Goal: Task Accomplishment & Management: Manage account settings

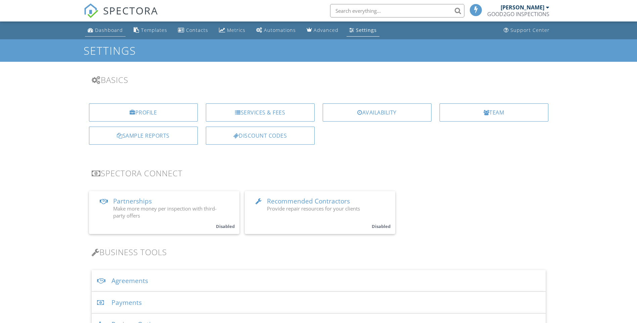
click at [105, 32] on div "Dashboard" at bounding box center [109, 30] width 28 height 6
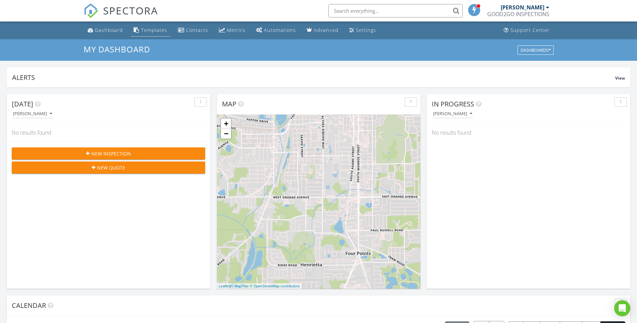
click at [155, 30] on div "Templates" at bounding box center [154, 30] width 26 height 6
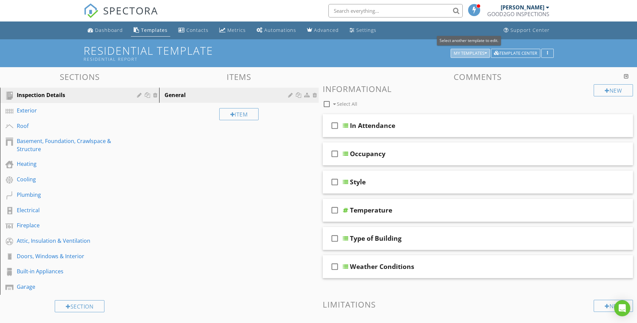
click at [479, 56] on div "My Templates" at bounding box center [469, 53] width 33 height 5
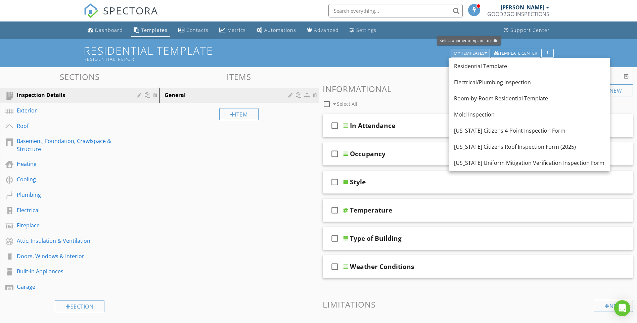
click at [485, 53] on icon "button" at bounding box center [485, 53] width 2 height 5
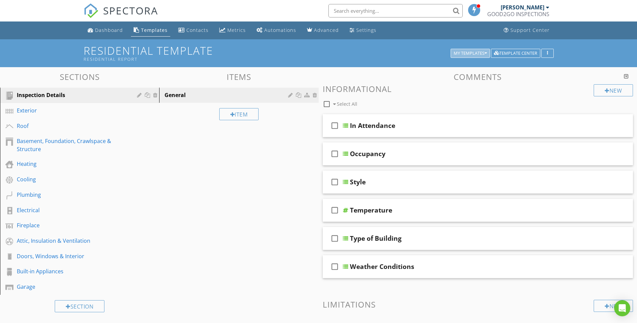
click at [485, 53] on icon "button" at bounding box center [485, 53] width 2 height 5
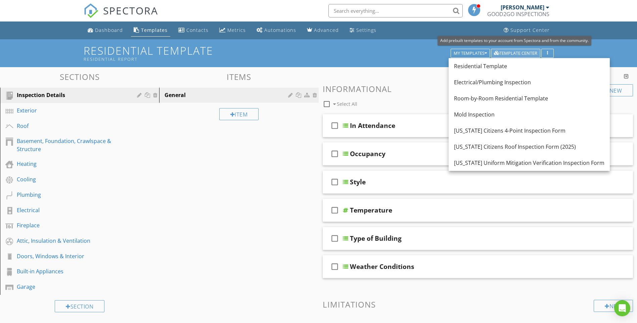
click at [527, 54] on div "Template Center" at bounding box center [515, 53] width 43 height 5
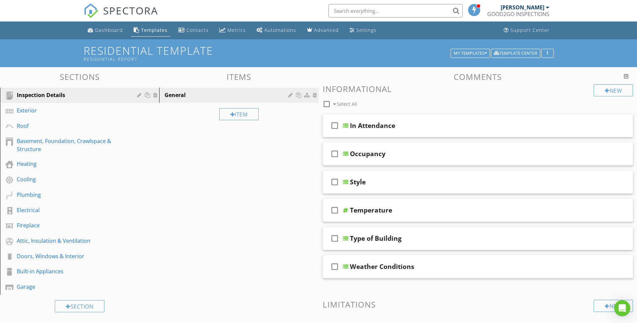
click at [158, 32] on div "Templates" at bounding box center [154, 30] width 27 height 6
click at [356, 33] on div "Settings" at bounding box center [366, 30] width 20 height 6
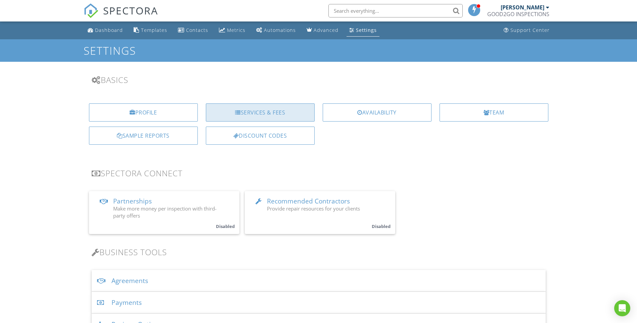
click at [261, 108] on div "Services & Fees" at bounding box center [260, 112] width 109 height 18
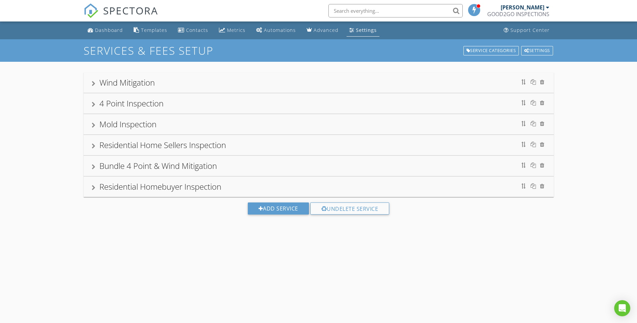
click at [173, 126] on div "Mold Inspection" at bounding box center [319, 124] width 454 height 12
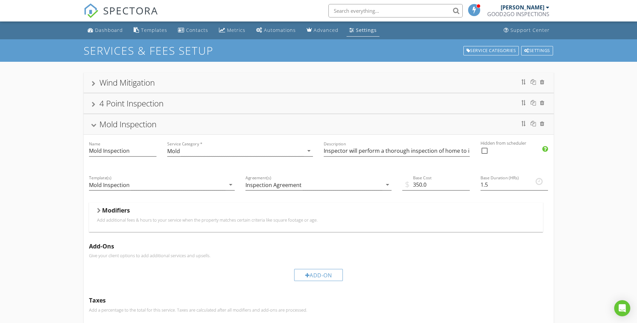
click at [143, 106] on div "4 Point Inspection" at bounding box center [131, 103] width 64 height 11
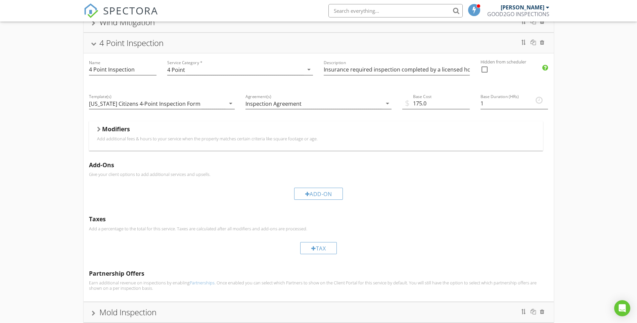
scroll to position [27, 0]
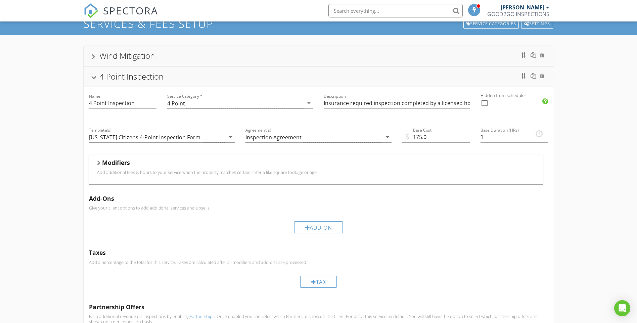
click at [50, 73] on div "Wind Mitigation 4 Point Inspection Name 4 Point Inspection Service Category * 4…" at bounding box center [318, 246] width 637 height 422
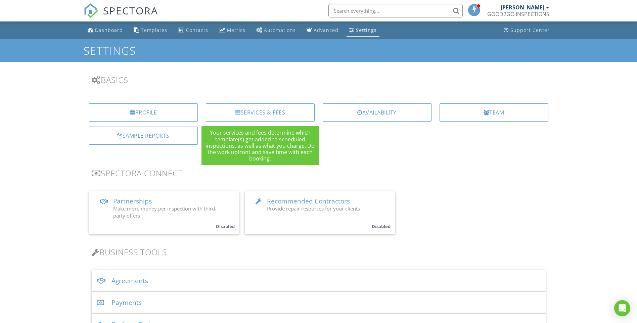
click at [278, 111] on div "Services & Fees" at bounding box center [260, 112] width 109 height 18
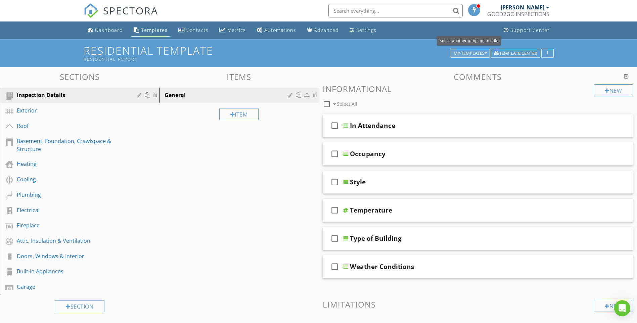
click at [468, 54] on div "My Templates" at bounding box center [469, 53] width 33 height 5
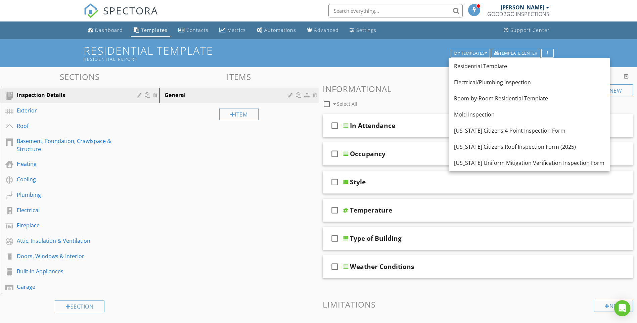
click at [224, 247] on div "Sections Inspection Details Exterior Roof Basement, Foundation, Crawlspace & St…" at bounding box center [318, 222] width 637 height 310
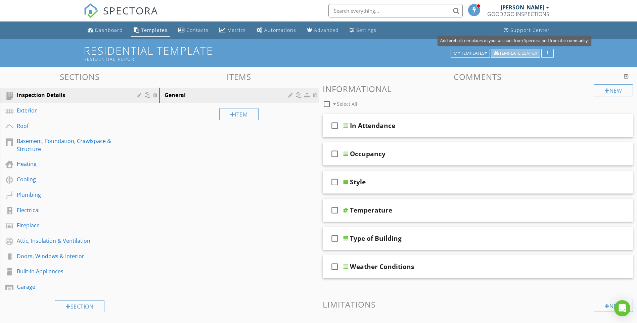
click at [525, 51] on div "Template Center" at bounding box center [515, 53] width 43 height 5
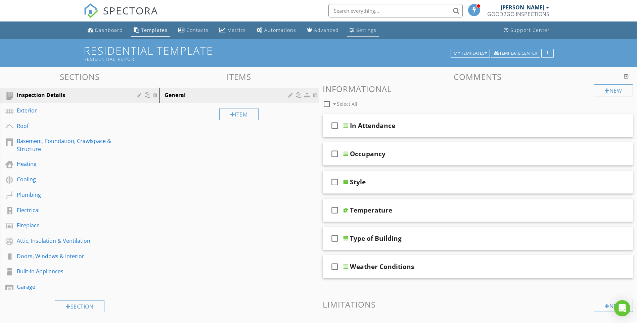
click at [356, 29] on div "Settings" at bounding box center [366, 30] width 20 height 6
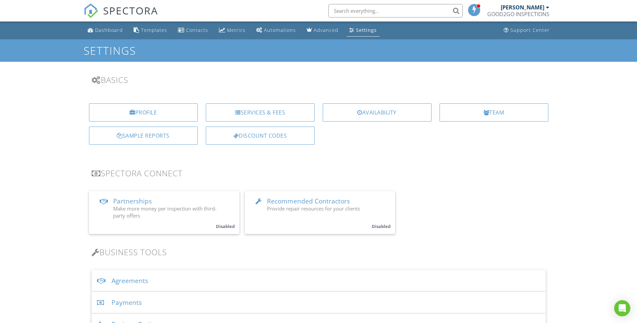
click at [281, 116] on div "Services & Fees" at bounding box center [260, 112] width 109 height 18
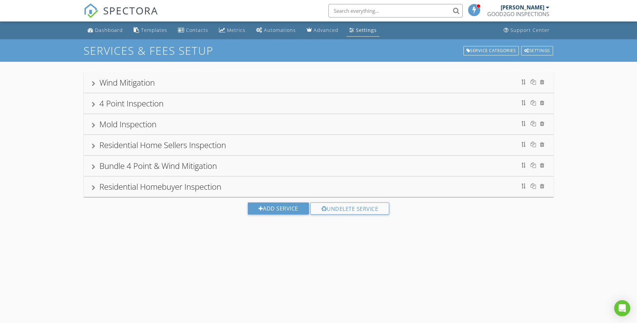
click at [184, 187] on div "Residential Homebuyer Inspection" at bounding box center [160, 186] width 122 height 11
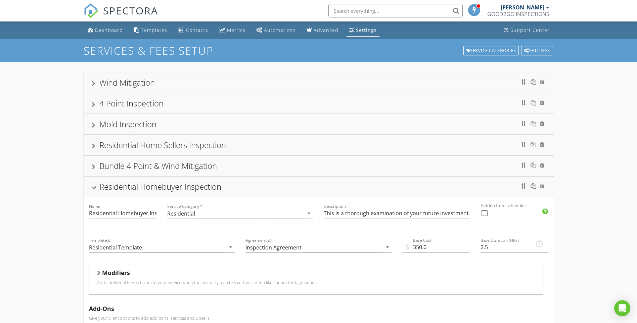
click at [156, 123] on div "Mold Inspection" at bounding box center [127, 123] width 57 height 11
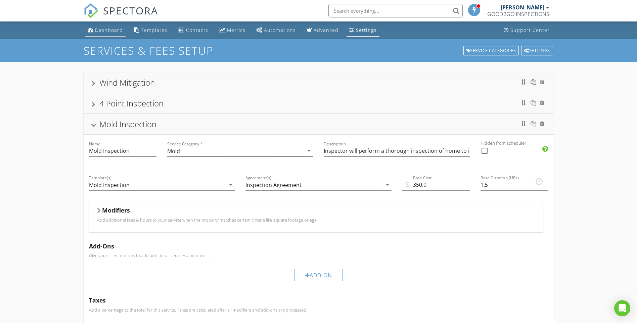
click at [104, 31] on div "Dashboard" at bounding box center [109, 30] width 28 height 6
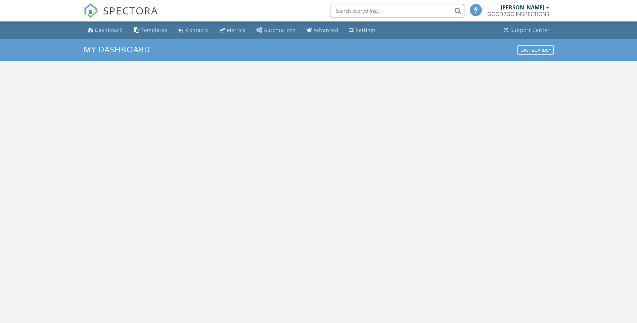
scroll to position [621, 647]
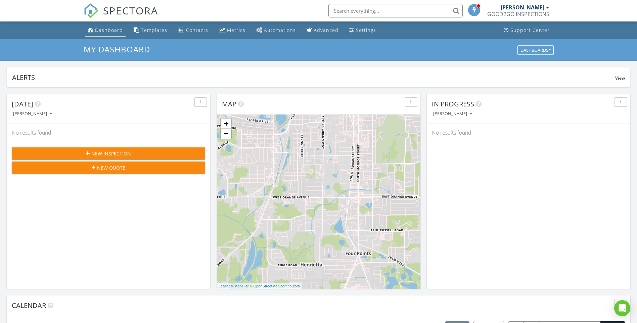
click at [99, 27] on div "Dashboard" at bounding box center [109, 30] width 28 height 6
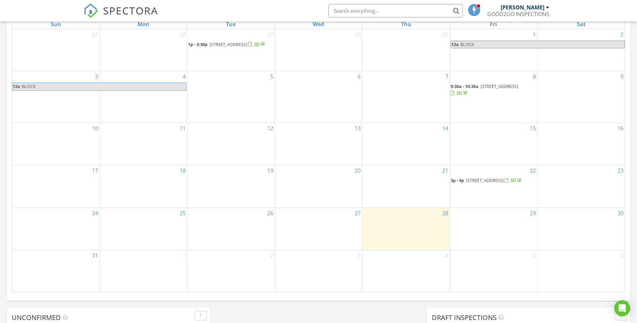
scroll to position [372, 0]
